Goal: Information Seeking & Learning: Learn about a topic

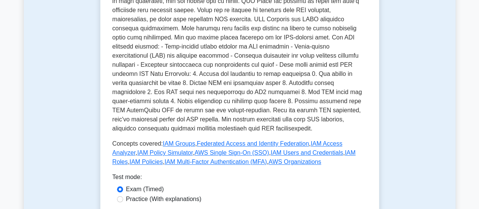
scroll to position [341, 0]
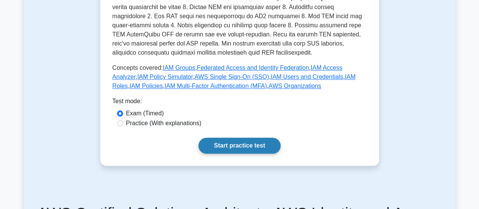
click at [228, 137] on link "Start practice test" at bounding box center [239, 145] width 82 height 16
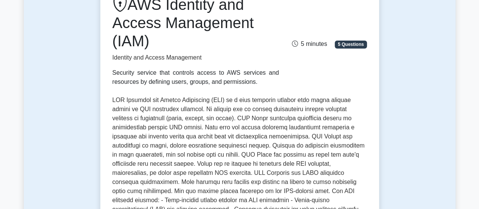
scroll to position [0, 0]
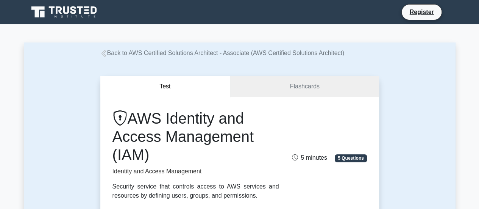
click at [63, 11] on icon at bounding box center [64, 12] width 73 height 14
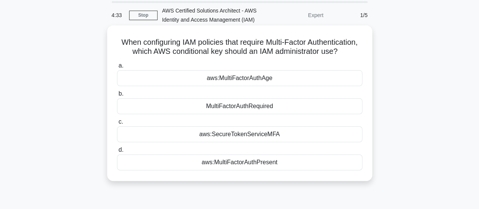
scroll to position [38, 0]
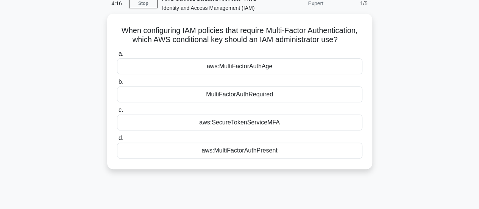
click at [227, 158] on div "aws:MultiFactorAuthPresent" at bounding box center [239, 150] width 245 height 16
click at [117, 140] on input "d. aws:MultiFactorAuthPresent" at bounding box center [117, 138] width 0 height 5
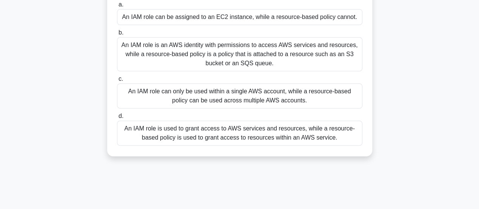
scroll to position [76, 0]
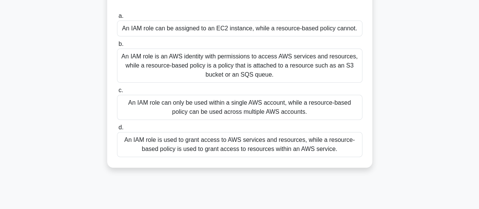
click at [242, 74] on div "An IAM role is an AWS identity with permissions to access AWS services and reso…" at bounding box center [239, 65] width 245 height 34
click at [117, 47] on input "b. An IAM role is an AWS identity with permissions to access AWS services and r…" at bounding box center [117, 44] width 0 height 5
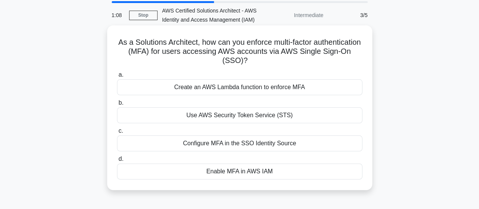
scroll to position [38, 0]
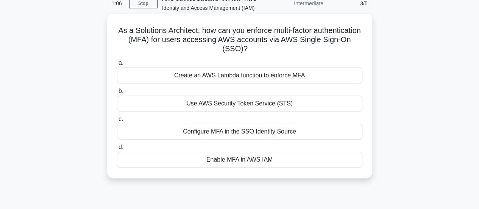
click at [242, 159] on div "Enable MFA in AWS IAM" at bounding box center [239, 159] width 245 height 16
click at [117, 150] on input "d. Enable MFA in AWS IAM" at bounding box center [117, 147] width 0 height 5
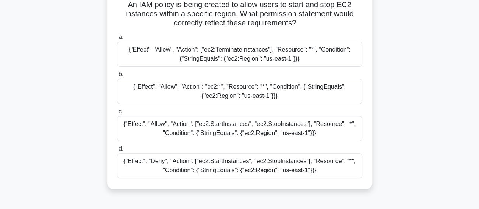
scroll to position [76, 0]
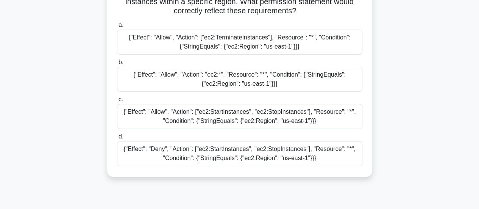
click at [200, 118] on div "{"Effect": "Allow", "Action": ["ec2:StartInstances", "ec2:StopInstances"], "Res…" at bounding box center [239, 116] width 245 height 25
click at [117, 102] on input "c. {"Effect": "Allow", "Action": ["ec2:StartInstances", "ec2:StopInstances"], "…" at bounding box center [117, 99] width 0 height 5
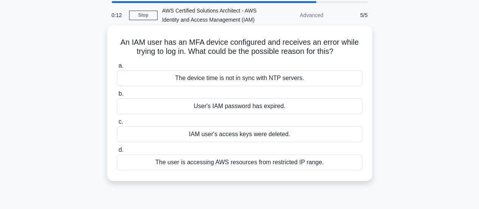
scroll to position [38, 0]
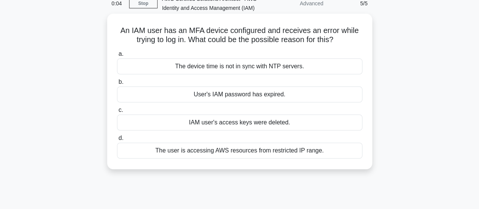
click at [229, 122] on div "IAM user's access keys were deleted." at bounding box center [239, 122] width 245 height 16
click at [117, 112] on input "c. IAM user's access keys were deleted." at bounding box center [117, 110] width 0 height 5
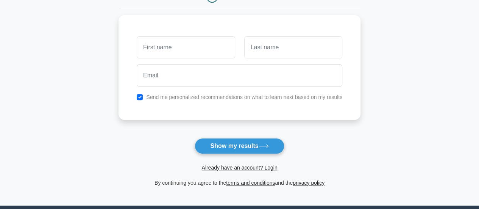
scroll to position [114, 0]
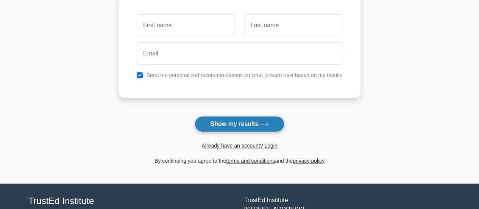
click at [235, 120] on button "Show my results" at bounding box center [239, 124] width 89 height 16
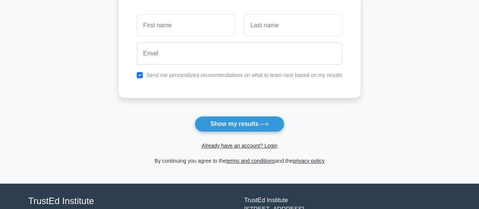
click at [81, 103] on main "Wait, there is more! Continue to see your result The test is finished and the" at bounding box center [239, 47] width 479 height 273
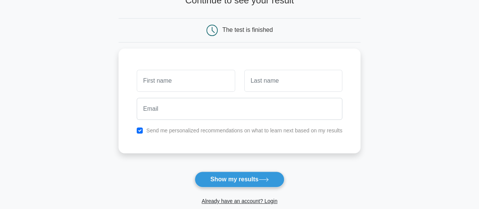
scroll to position [0, 0]
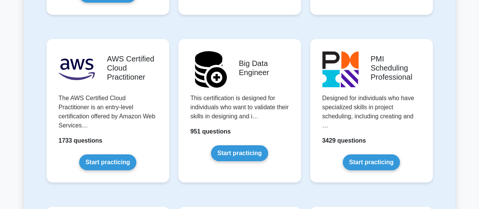
scroll to position [1287, 0]
